Goal: Task Accomplishment & Management: Complete application form

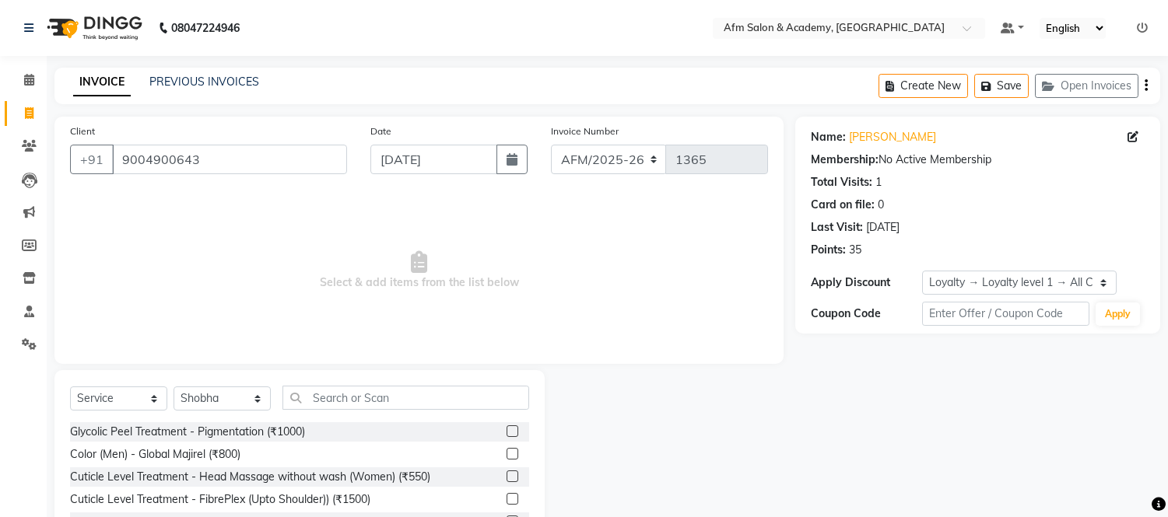
select select "service"
select select "14109"
select select "1: Object"
click at [395, 403] on input "text" at bounding box center [405, 398] width 247 height 24
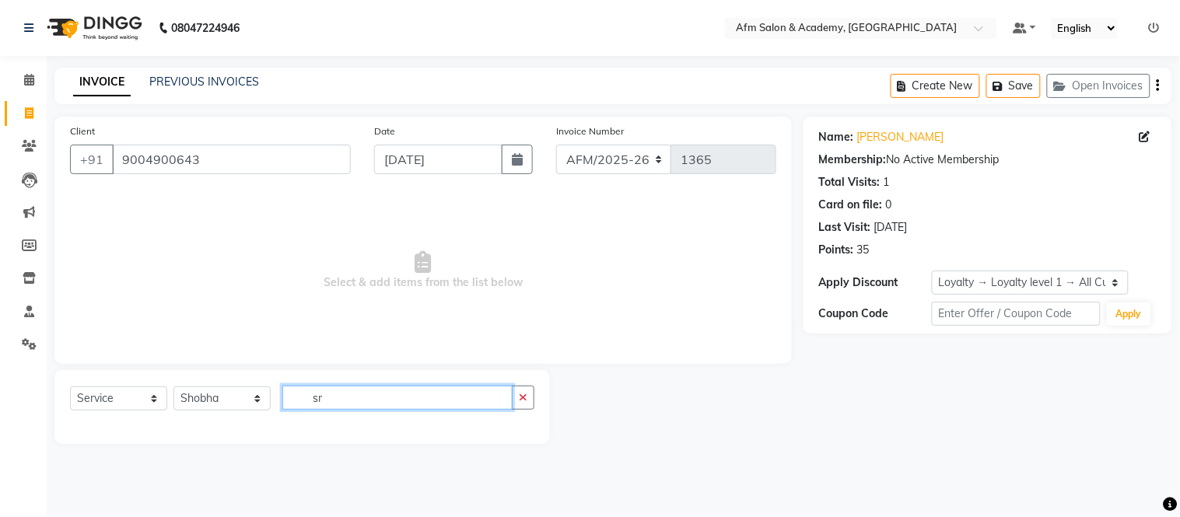
type input "s"
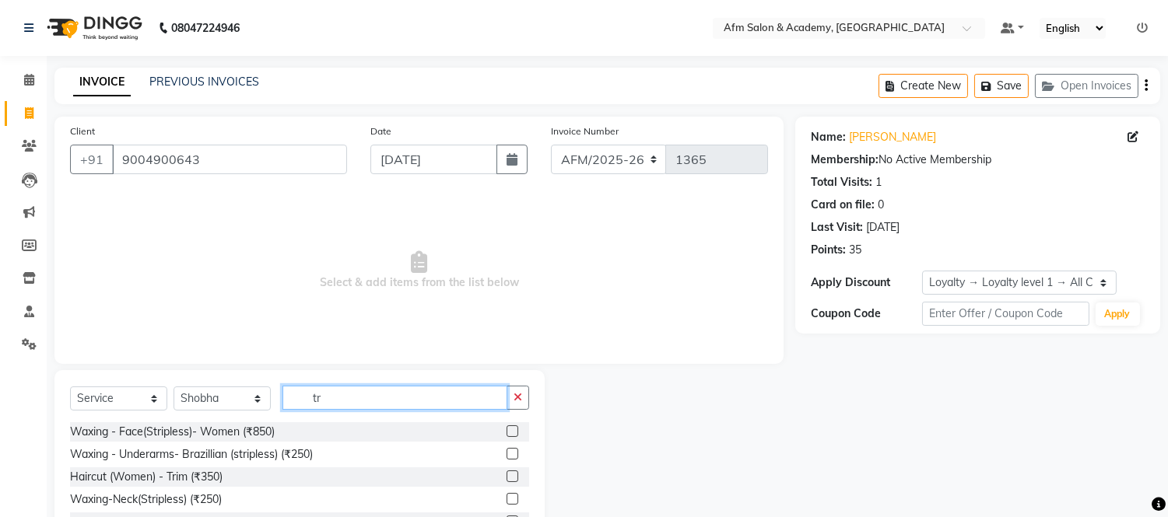
type input "t"
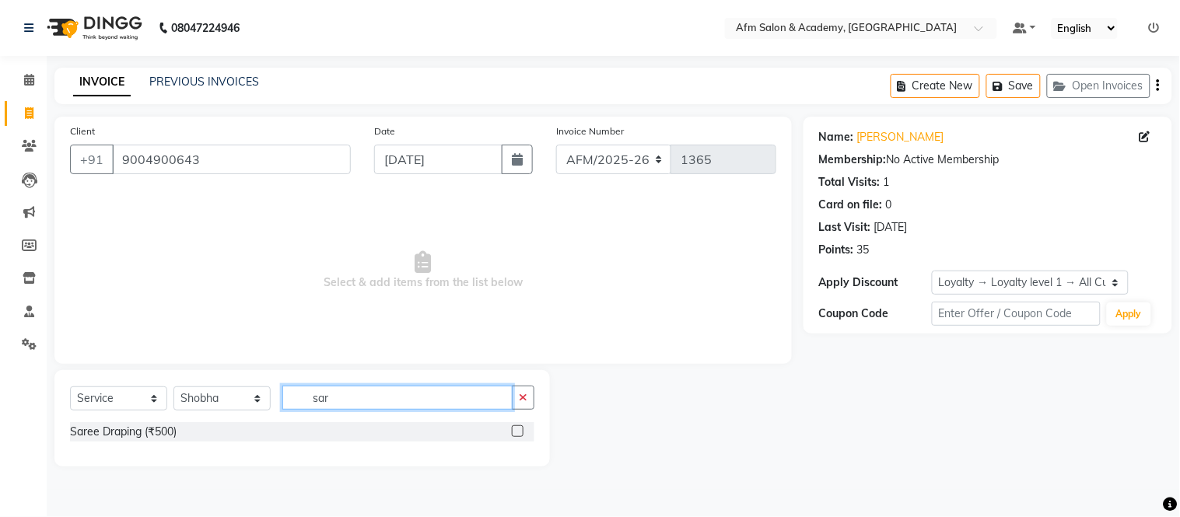
type input "sar"
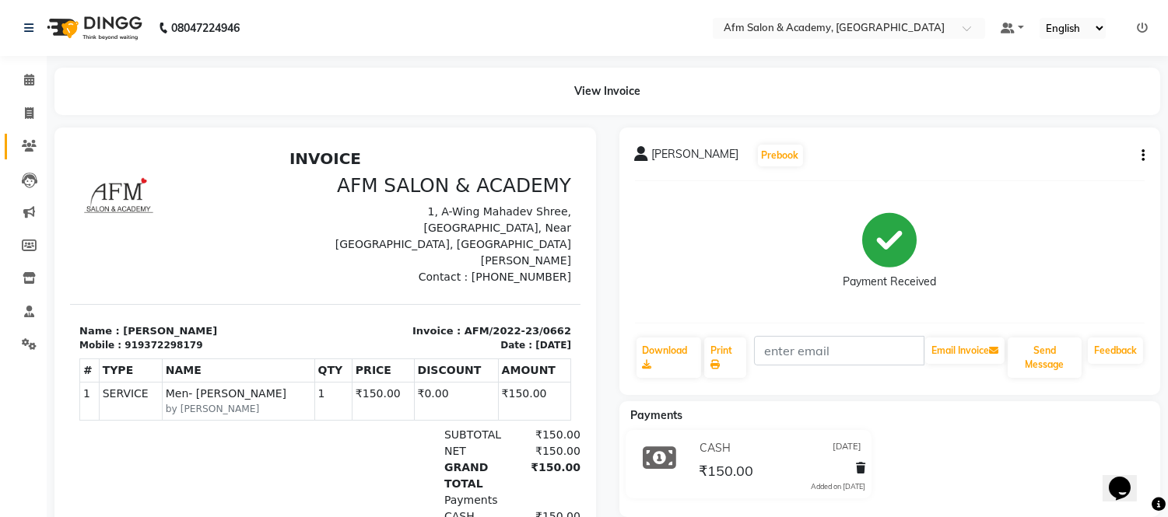
click at [30, 152] on icon at bounding box center [29, 146] width 15 height 12
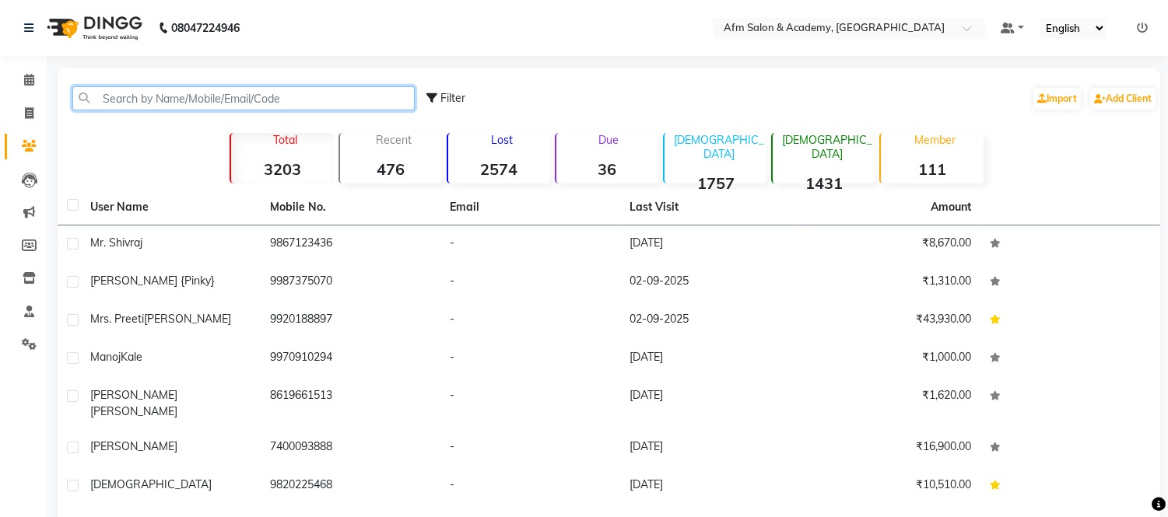
click at [243, 94] on input "text" at bounding box center [243, 98] width 342 height 24
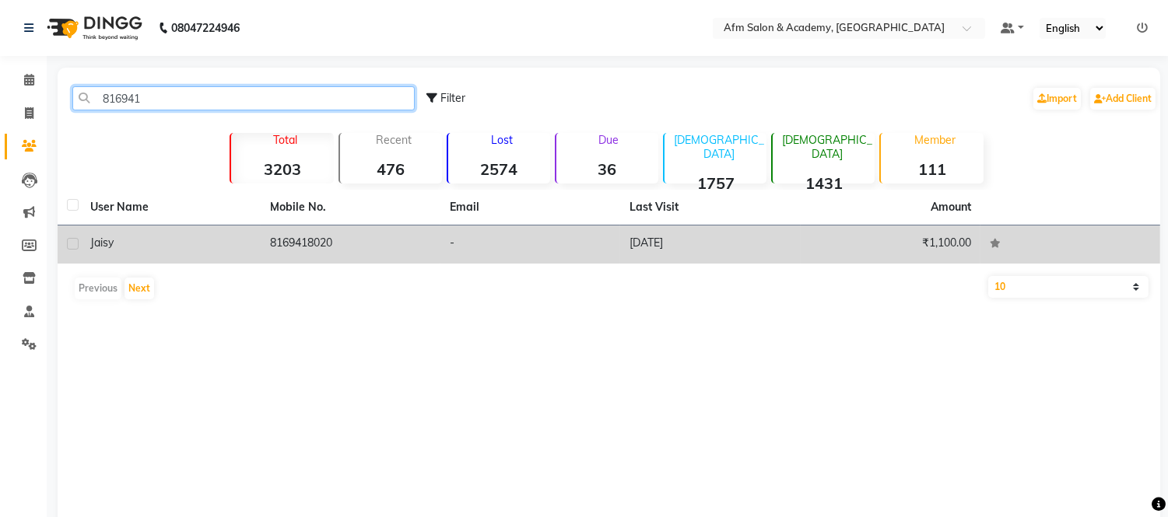
type input "816941"
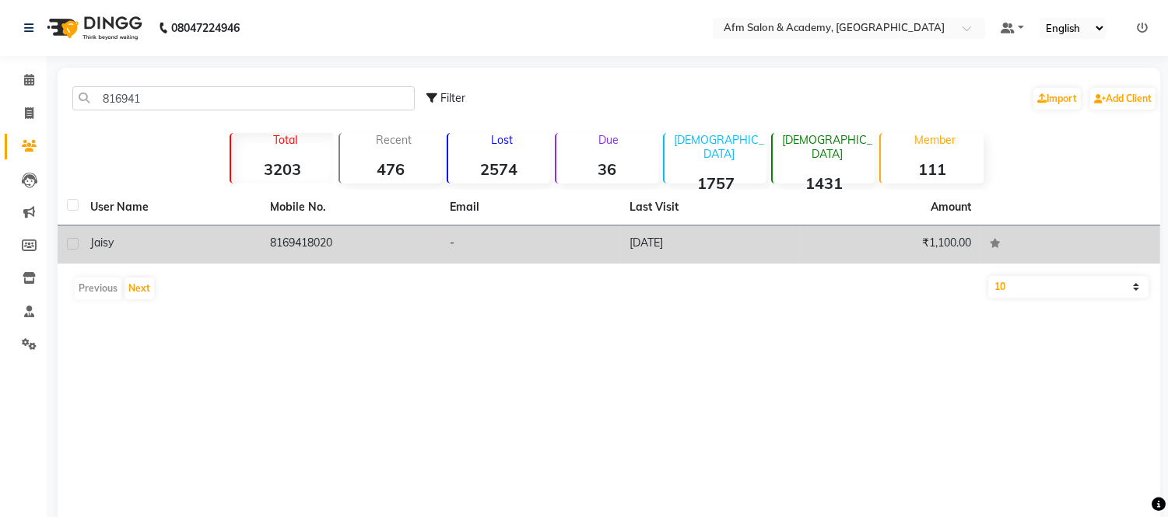
click at [261, 234] on td "8169418020" at bounding box center [351, 245] width 180 height 38
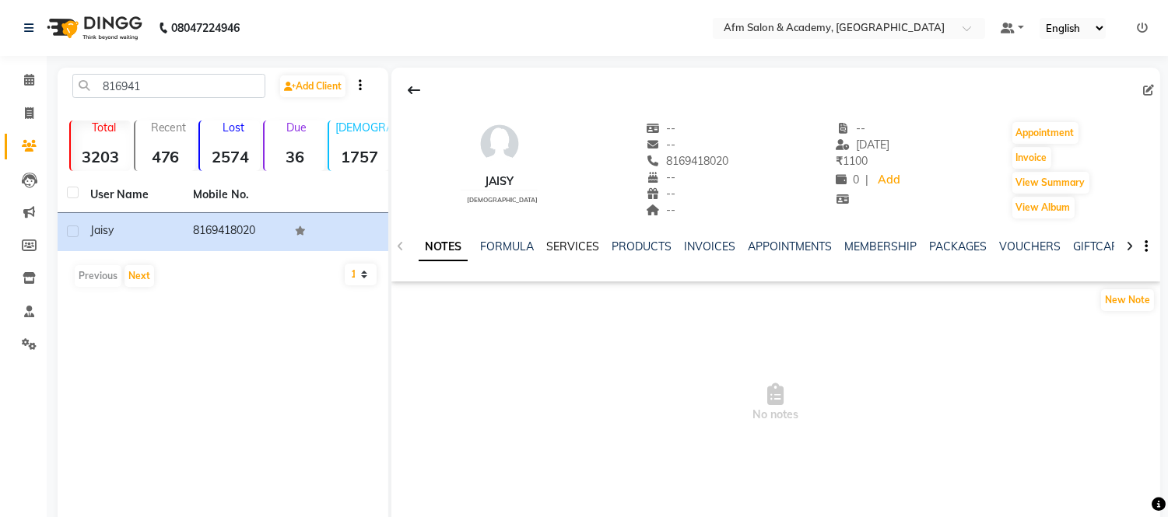
click at [555, 251] on link "SERVICES" at bounding box center [572, 247] width 53 height 14
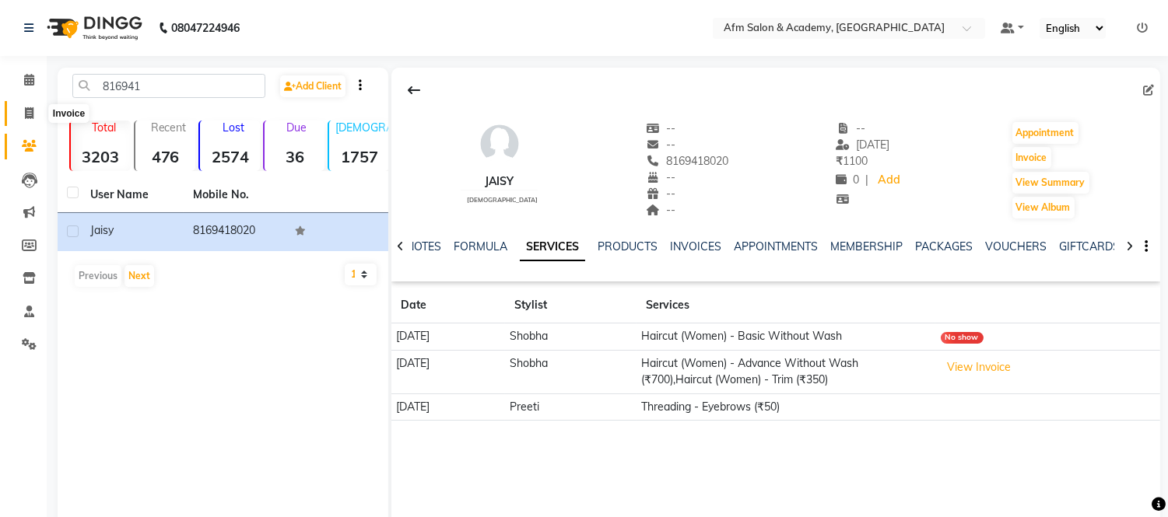
click at [26, 113] on icon at bounding box center [29, 113] width 9 height 12
select select "service"
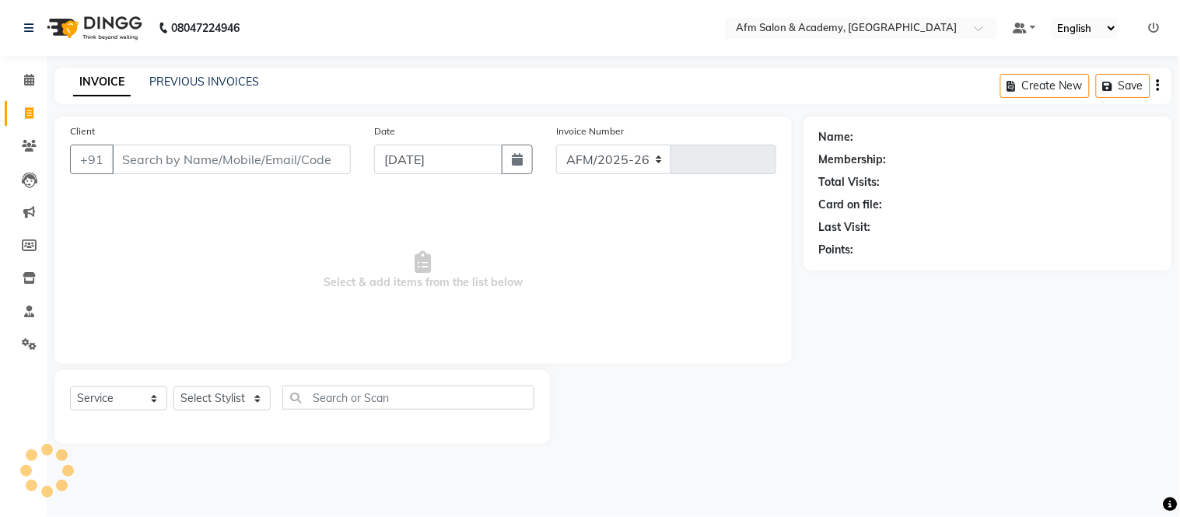
select select "3437"
type input "1365"
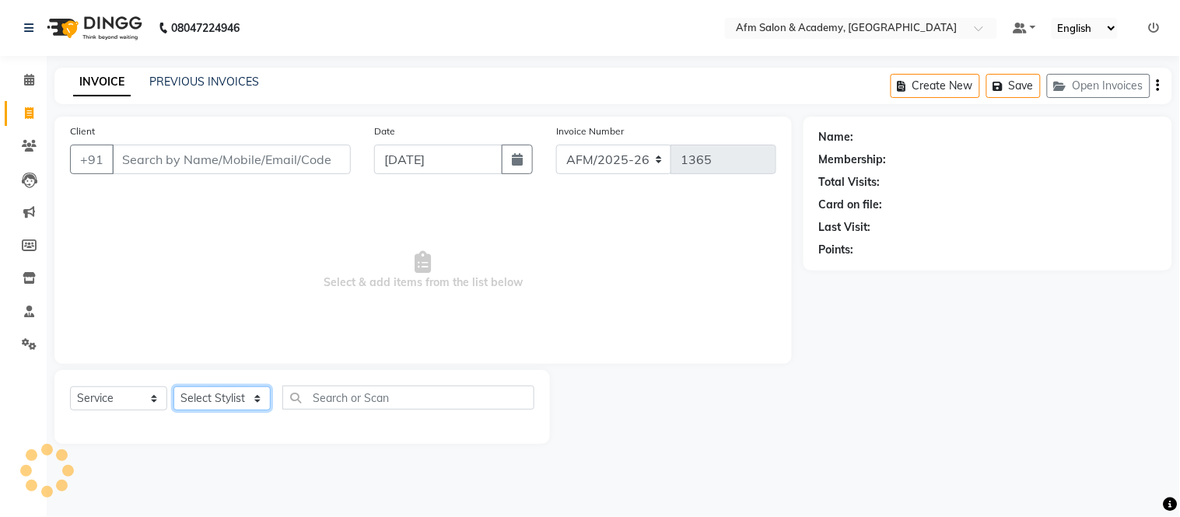
click at [251, 392] on select "Select Stylist" at bounding box center [222, 399] width 97 height 24
select select "45538"
click at [174, 388] on select "Select Stylist AFM Akhil Akhil Khan Farman Khan Front Desk Harleen Latesh Mobin…" at bounding box center [222, 399] width 97 height 24
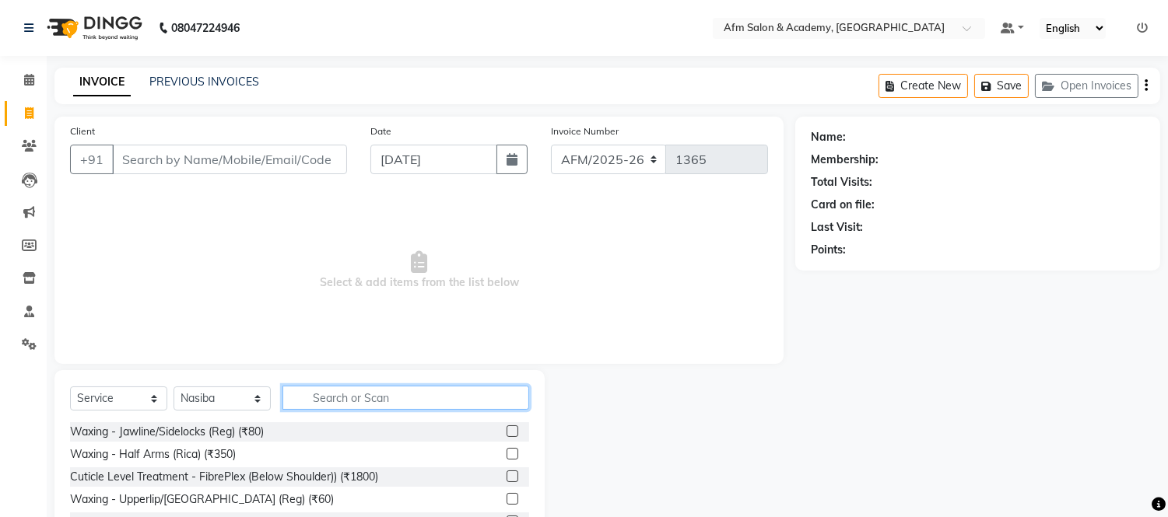
click at [345, 393] on input "text" at bounding box center [405, 398] width 247 height 24
type input "l"
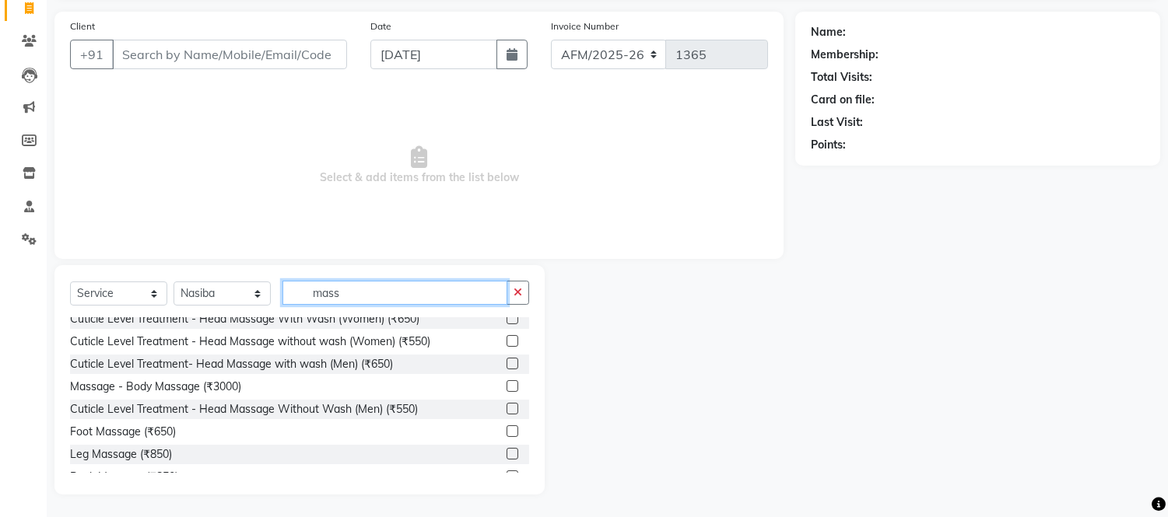
scroll to position [68, 0]
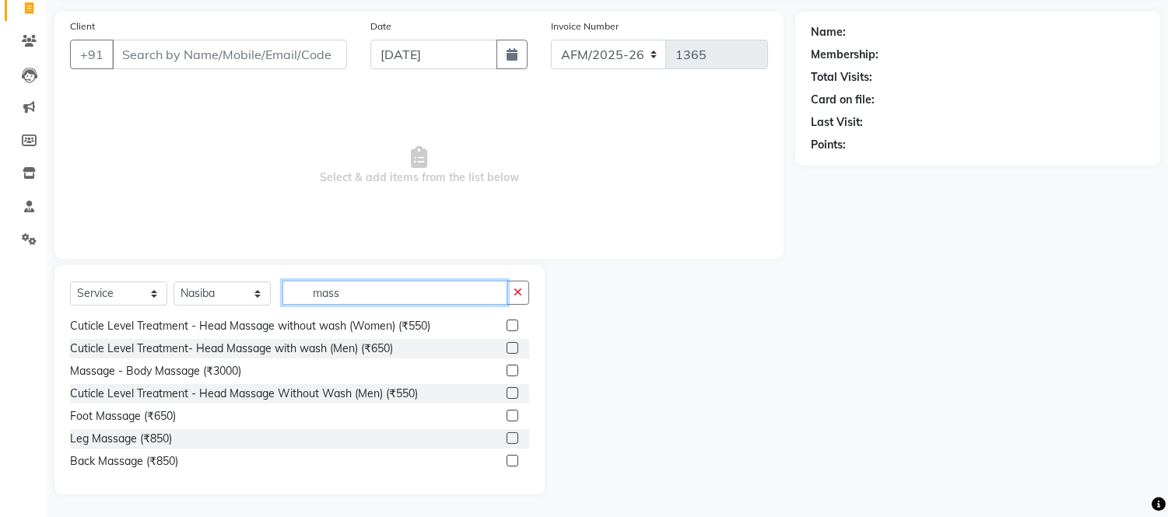
click at [390, 293] on input "mass" at bounding box center [394, 293] width 225 height 24
type input "m"
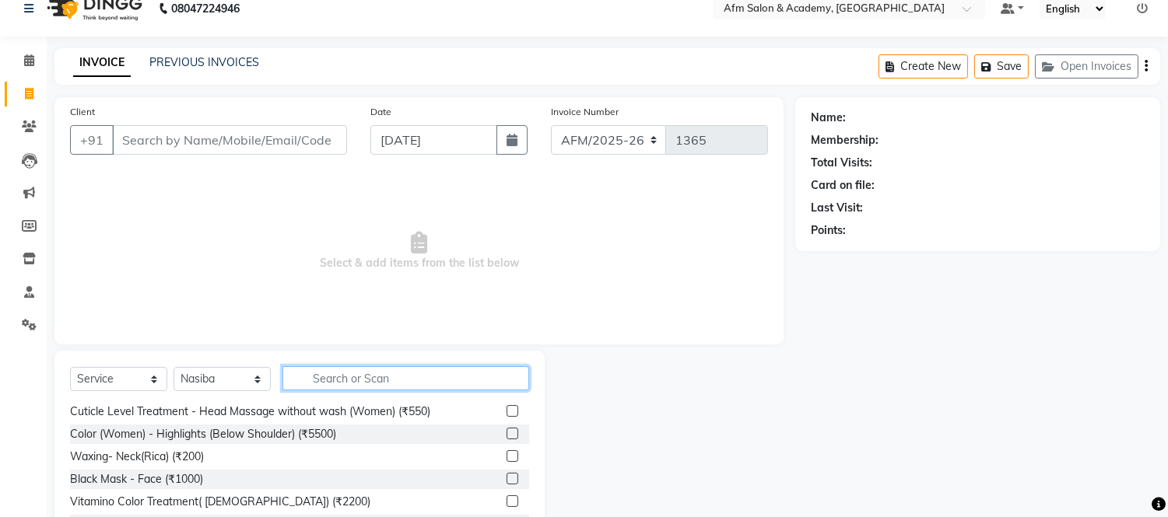
scroll to position [0, 0]
